Goal: Find specific page/section: Find specific page/section

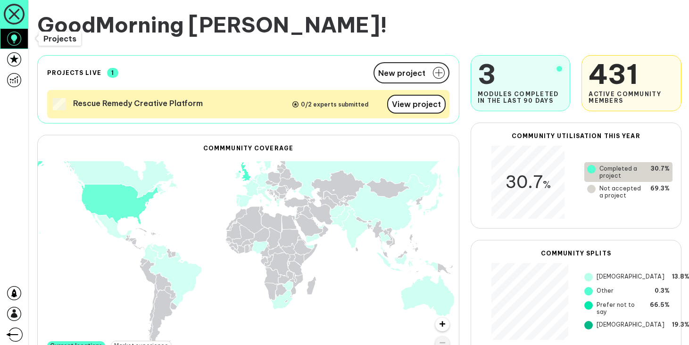
click at [20, 43] on icon at bounding box center [14, 39] width 14 height 14
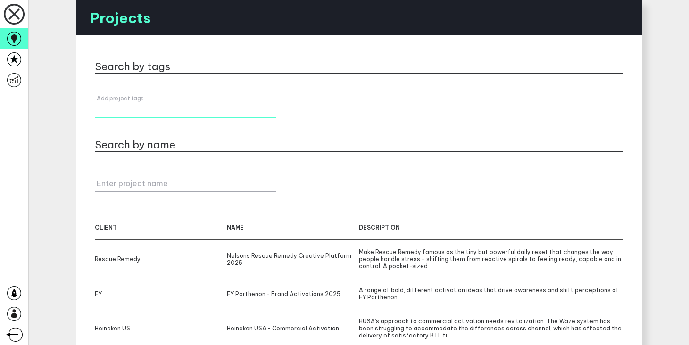
click at [139, 100] on div "Add project tags" at bounding box center [186, 107] width 182 height 24
type input "[PERSON_NAME]"
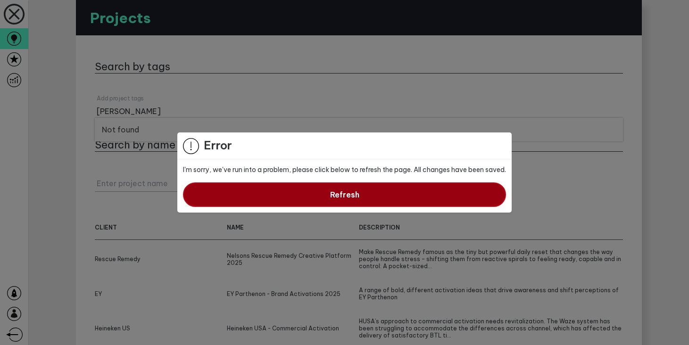
click at [273, 198] on button "Refresh" at bounding box center [344, 195] width 323 height 25
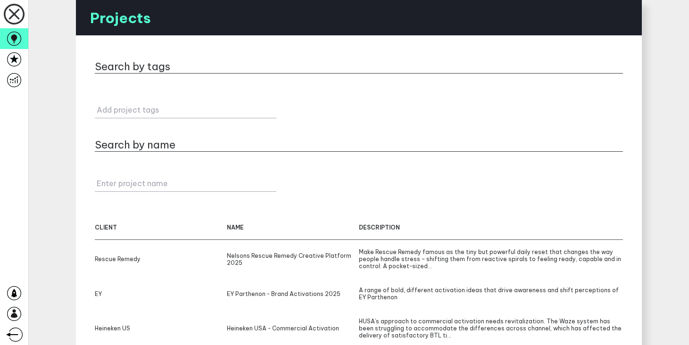
click at [165, 105] on label "Add project tags" at bounding box center [188, 109] width 182 height 9
click at [165, 105] on input "Add project tags" at bounding box center [186, 105] width 182 height 26
click at [15, 64] on icon at bounding box center [14, 59] width 14 height 14
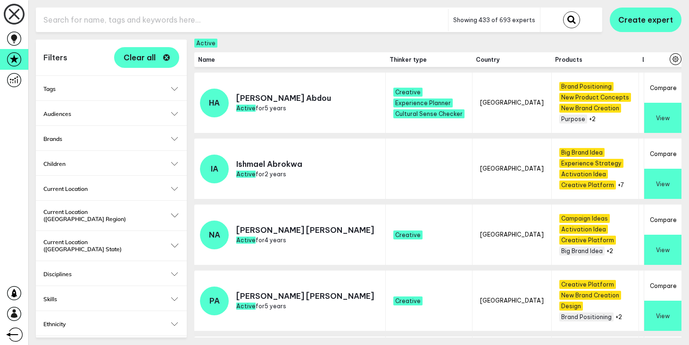
click at [178, 27] on input "text" at bounding box center [242, 19] width 412 height 23
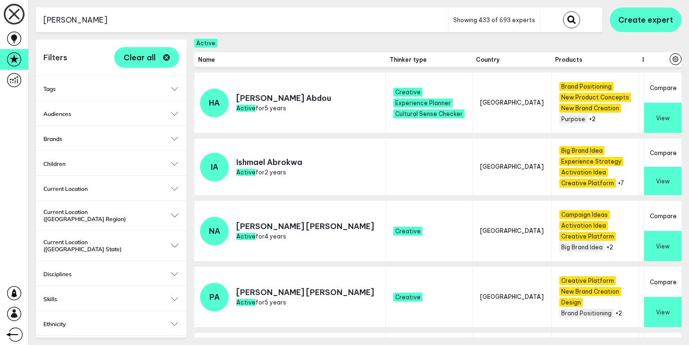
type input "[PERSON_NAME]"
click at [563, 11] on button "submit" at bounding box center [571, 19] width 17 height 17
checkbox input "false"
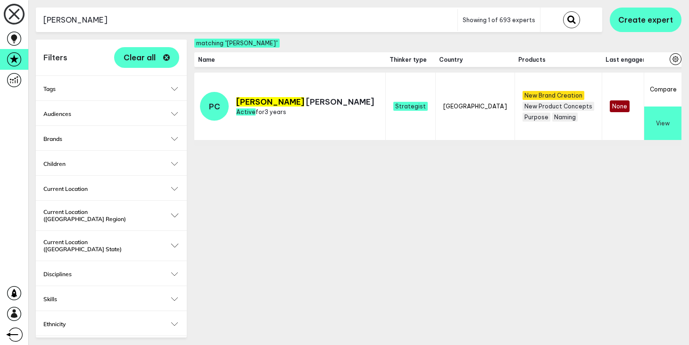
click at [660, 128] on button "View" at bounding box center [662, 124] width 37 height 34
